Goal: Use online tool/utility: Utilize a website feature to perform a specific function

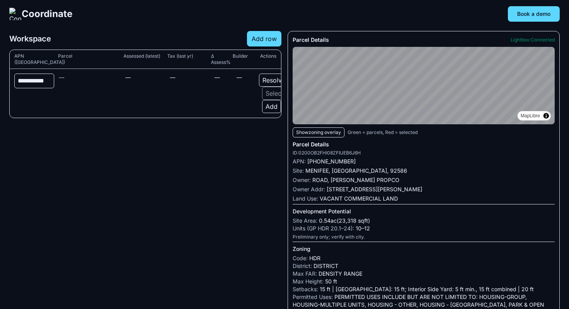
click at [272, 105] on button "Add" at bounding box center [271, 106] width 19 height 13
click at [539, 121] on button "Assessment" at bounding box center [540, 121] width 43 height 6
click at [275, 81] on button "Resolve" at bounding box center [274, 80] width 30 height 13
click at [275, 92] on button "Select" at bounding box center [274, 93] width 25 height 13
click at [276, 103] on button "Add" at bounding box center [271, 106] width 19 height 13
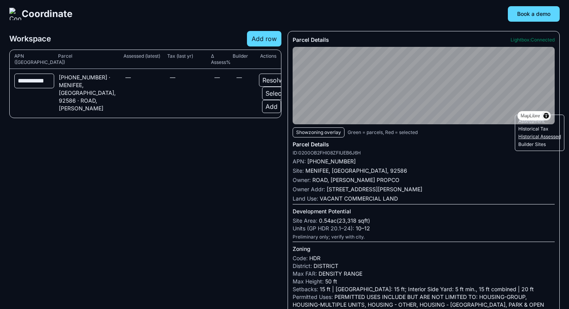
click at [528, 137] on button "Historical Assessed" at bounding box center [540, 137] width 43 height 6
click at [275, 106] on button "Add" at bounding box center [271, 106] width 19 height 13
click at [532, 129] on button "Historical Tax" at bounding box center [540, 129] width 43 height 6
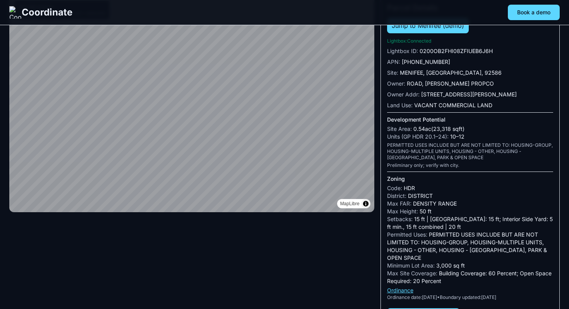
scroll to position [33, 0]
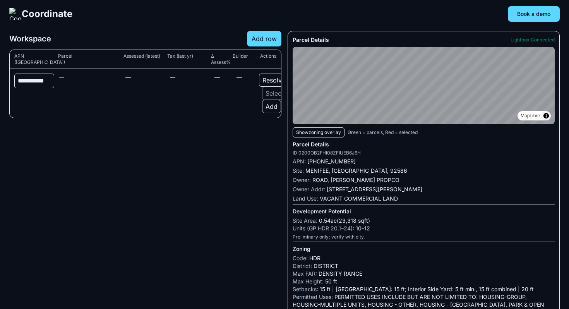
click at [39, 83] on input "**********" at bounding box center [34, 81] width 40 height 15
click at [50, 101] on div "**********" at bounding box center [145, 93] width 271 height 49
click at [269, 81] on button "Resolve" at bounding box center [274, 80] width 30 height 13
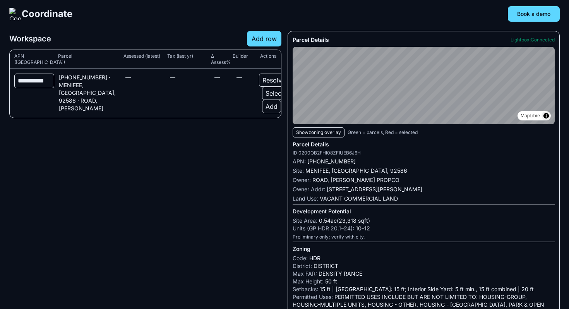
click at [273, 106] on button "Add" at bounding box center [271, 106] width 19 height 13
click at [523, 130] on button "Historical Tax" at bounding box center [540, 129] width 43 height 6
click at [273, 106] on button "Add" at bounding box center [271, 106] width 19 height 13
click at [528, 139] on button "Historical Assessed" at bounding box center [540, 137] width 43 height 6
click at [267, 107] on button "Add" at bounding box center [271, 106] width 19 height 13
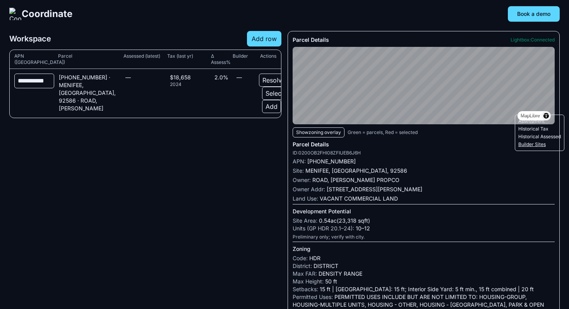
click at [539, 144] on button "Builder Sites" at bounding box center [540, 144] width 43 height 6
